Goal: Transaction & Acquisition: Download file/media

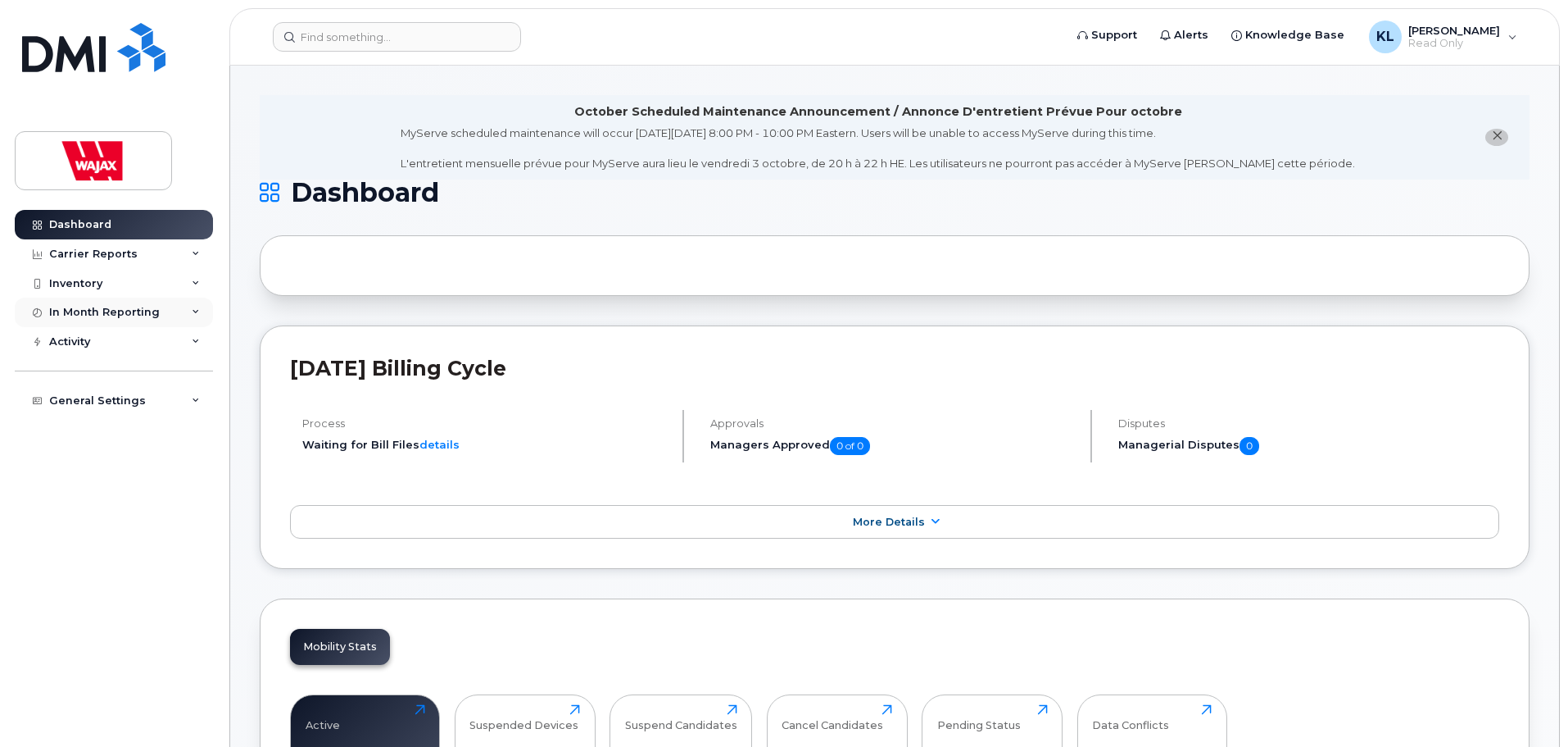
click at [137, 314] on div "In Month Reporting" at bounding box center [104, 312] width 110 height 13
click at [107, 427] on div "Activity" at bounding box center [114, 435] width 198 height 29
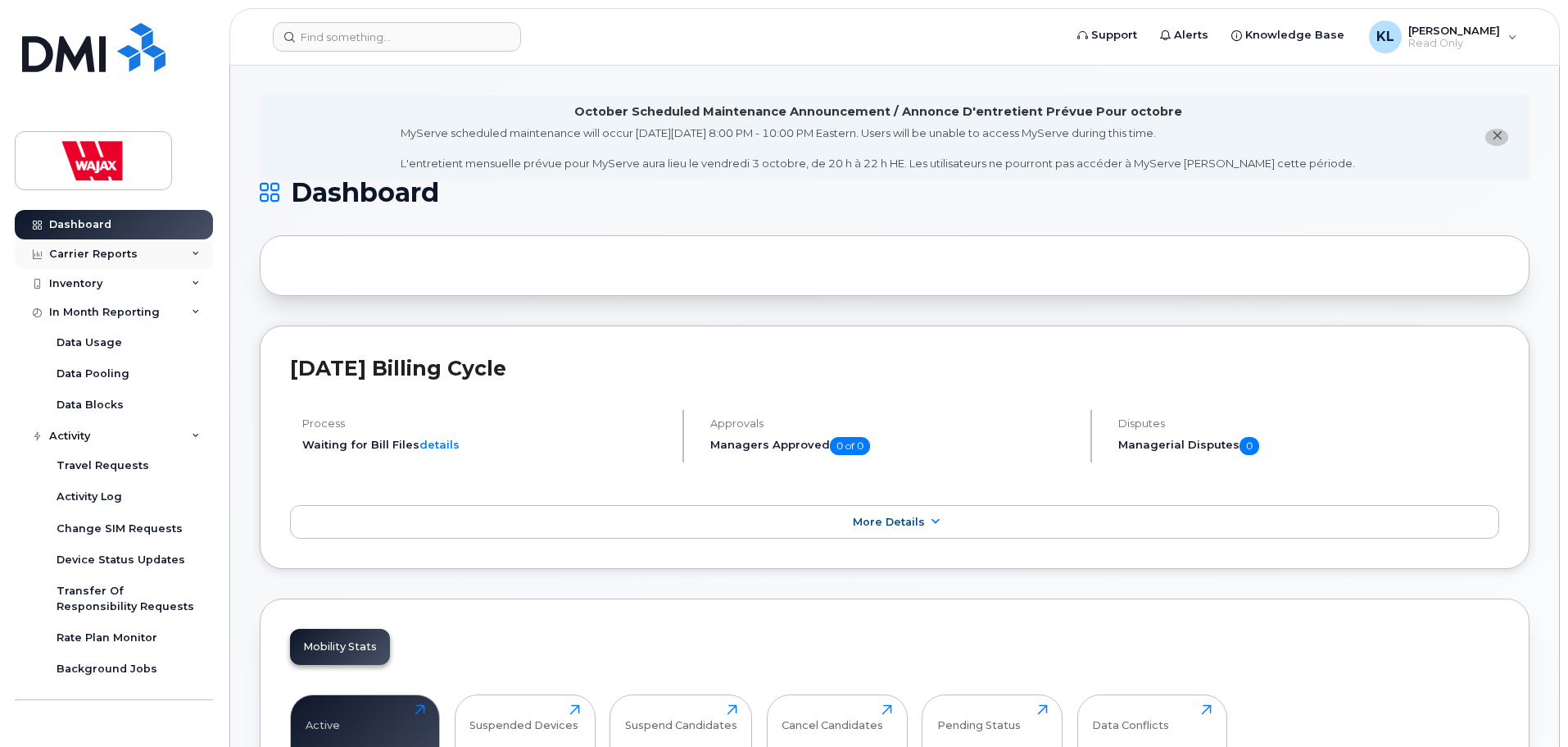
click at [137, 256] on div "Carrier Reports" at bounding box center [114, 254] width 198 height 29
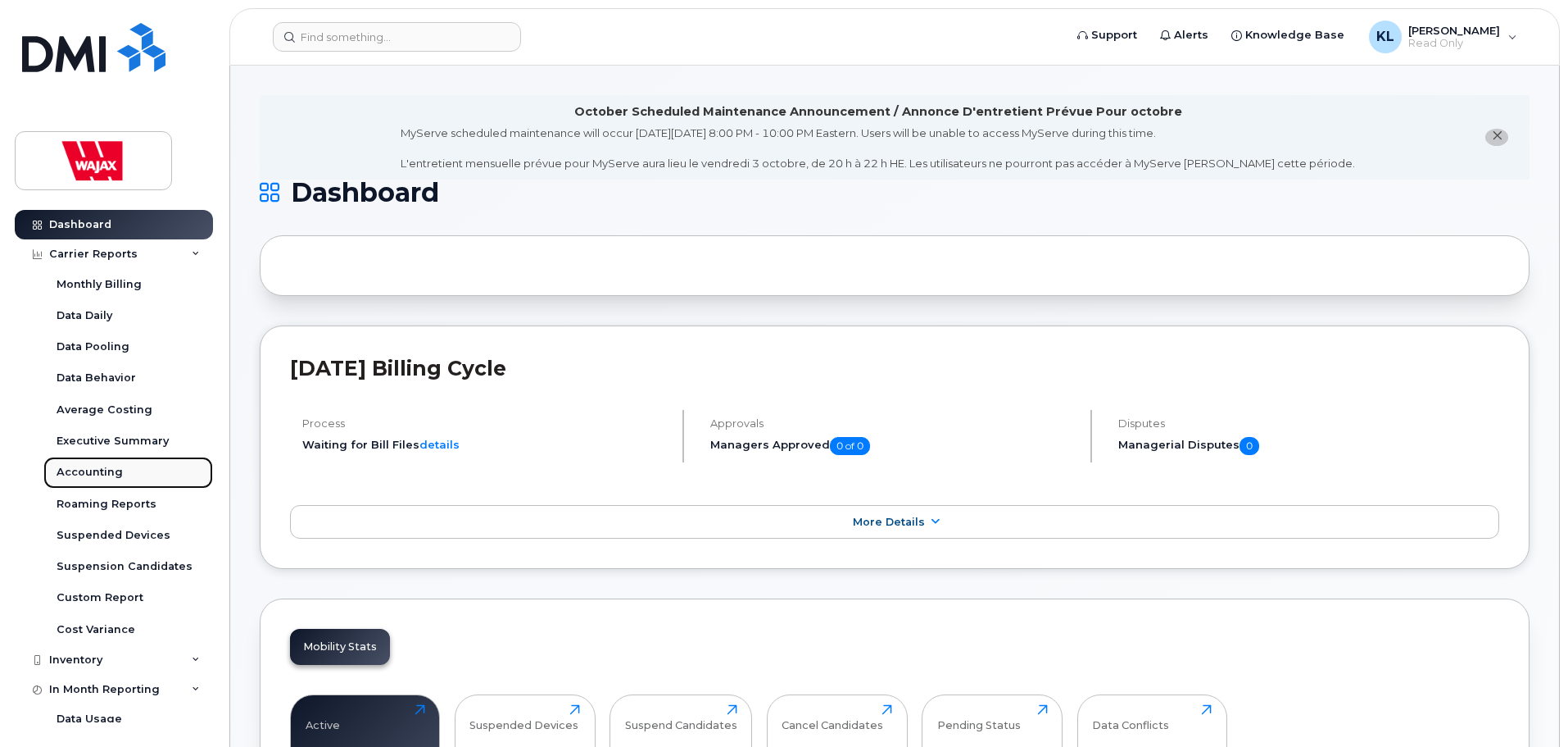
click at [103, 465] on div "Accounting" at bounding box center [90, 472] width 67 height 15
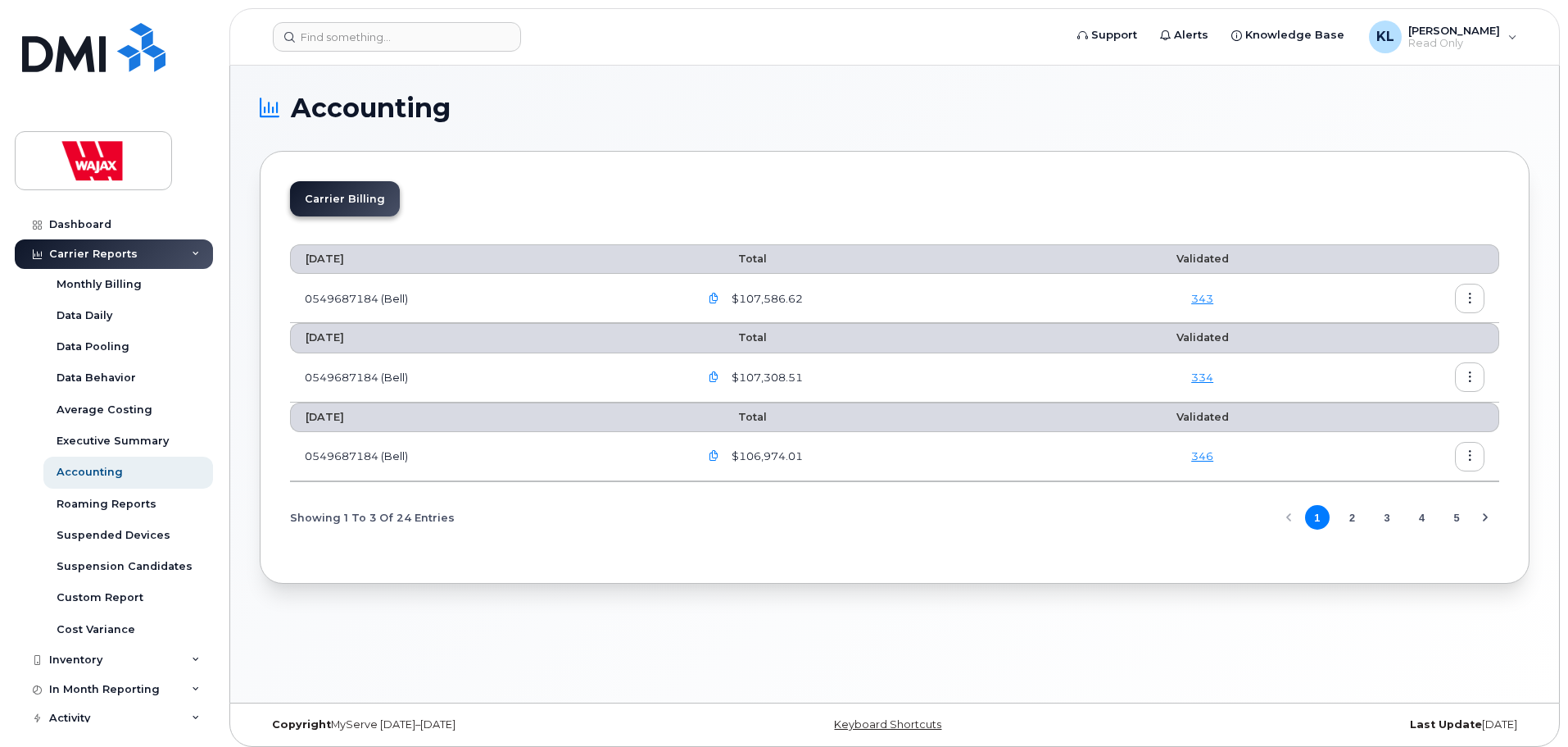
click at [754, 291] on span "$107,586.62" at bounding box center [765, 298] width 75 height 15
click at [715, 298] on icon "button" at bounding box center [714, 299] width 11 height 11
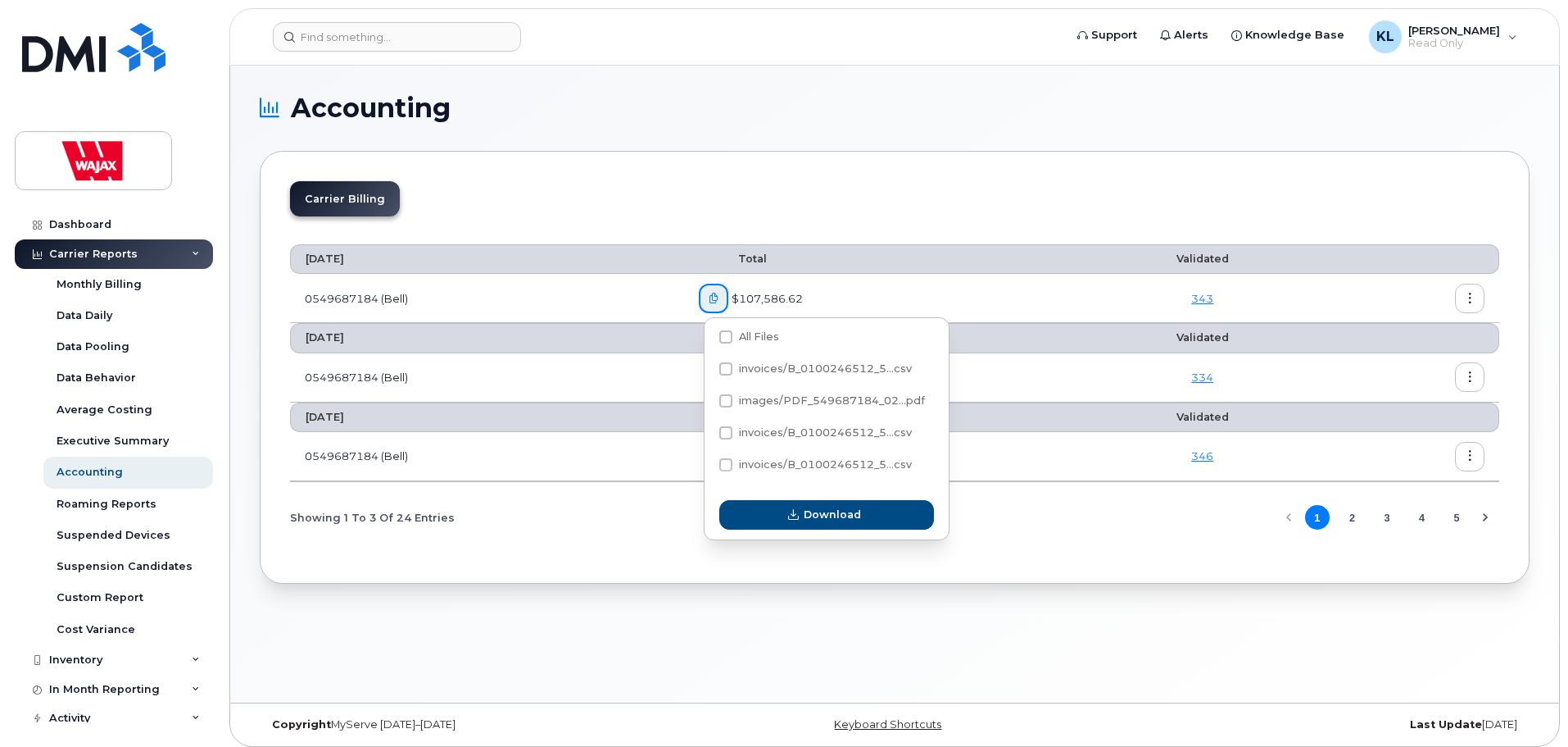
click at [1470, 298] on icon "button" at bounding box center [1470, 299] width 11 height 11
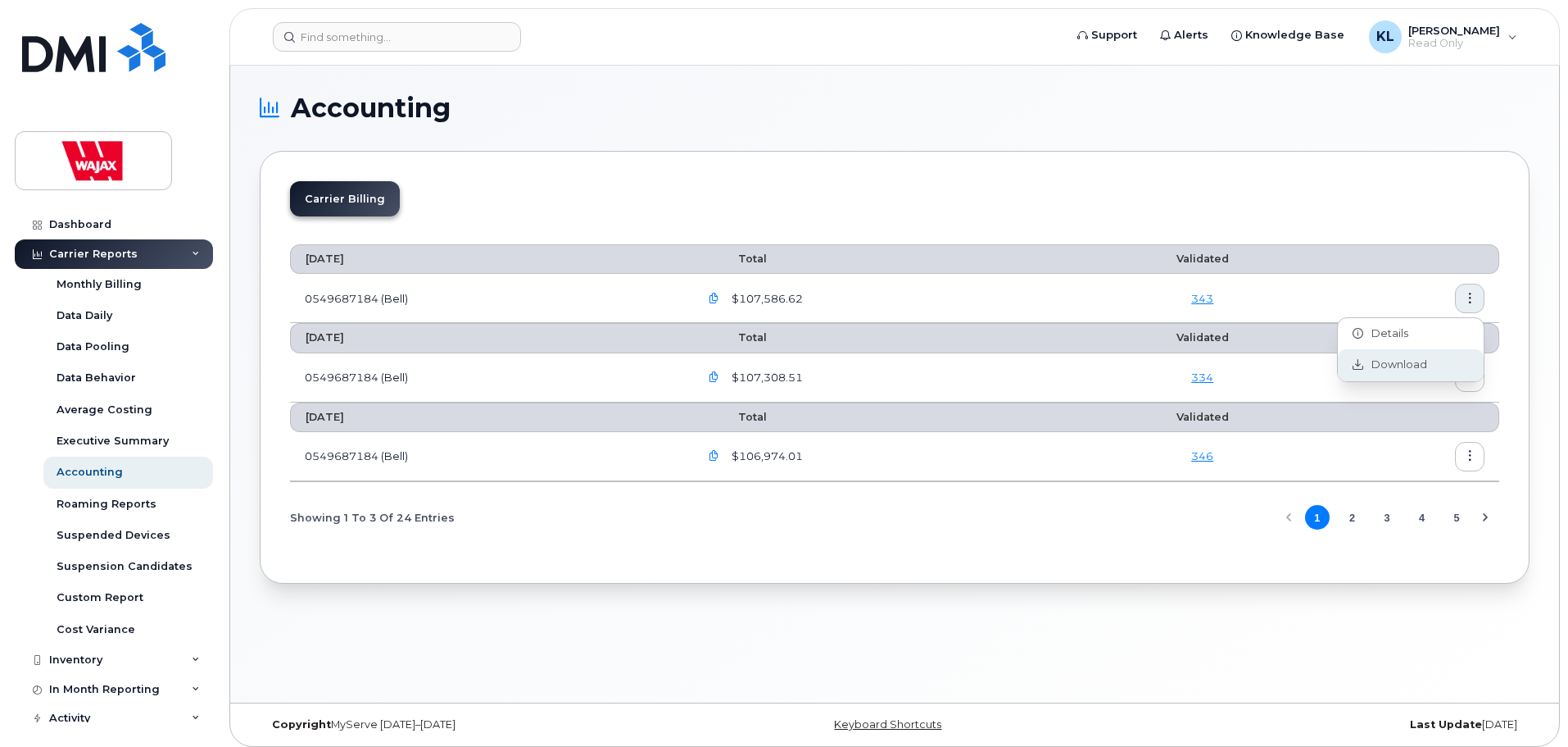
click at [1381, 367] on span "Download" at bounding box center [1395, 364] width 64 height 15
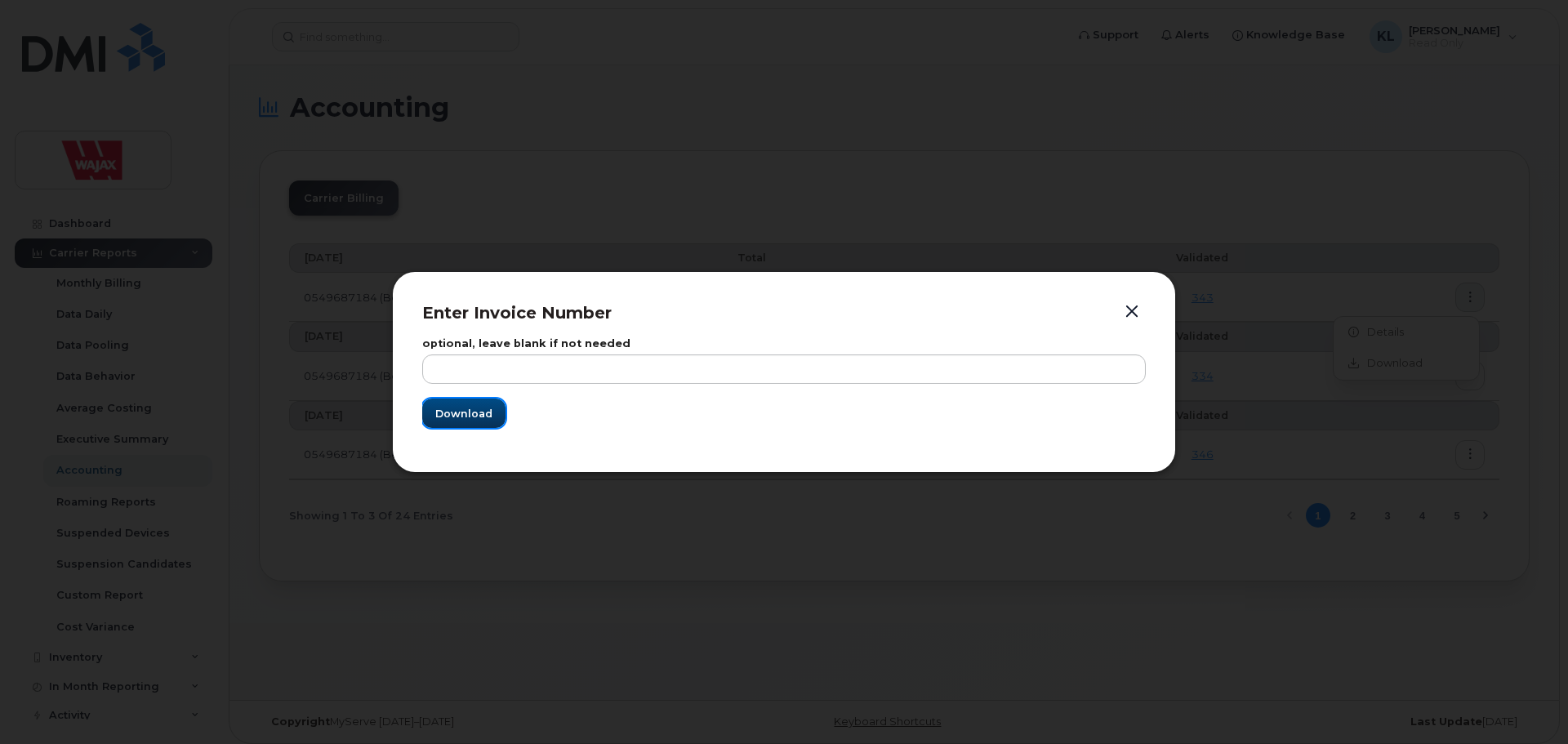
click at [453, 411] on span "Download" at bounding box center [464, 413] width 57 height 15
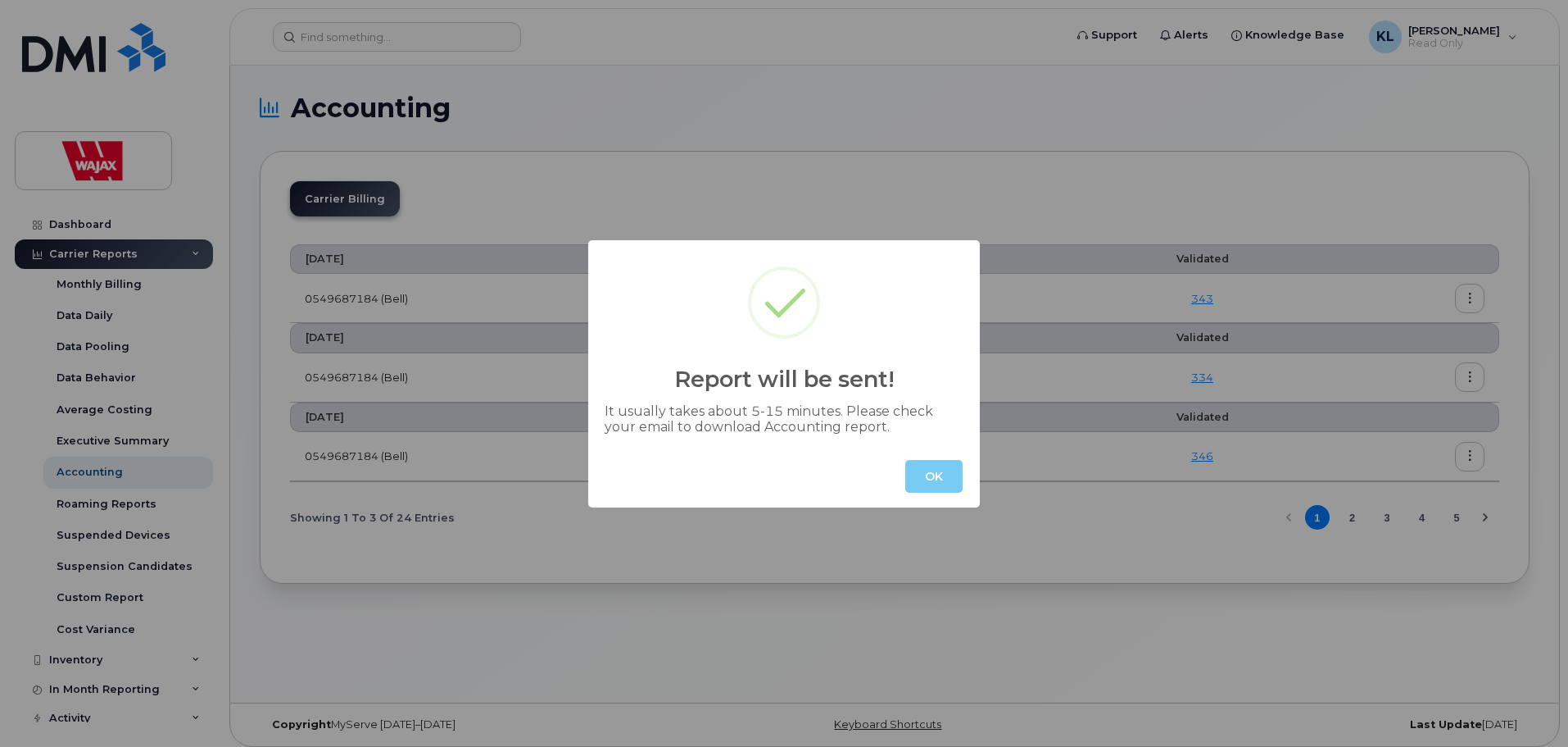
click at [925, 471] on button "OK" at bounding box center [934, 475] width 57 height 33
